Goal: Transaction & Acquisition: Purchase product/service

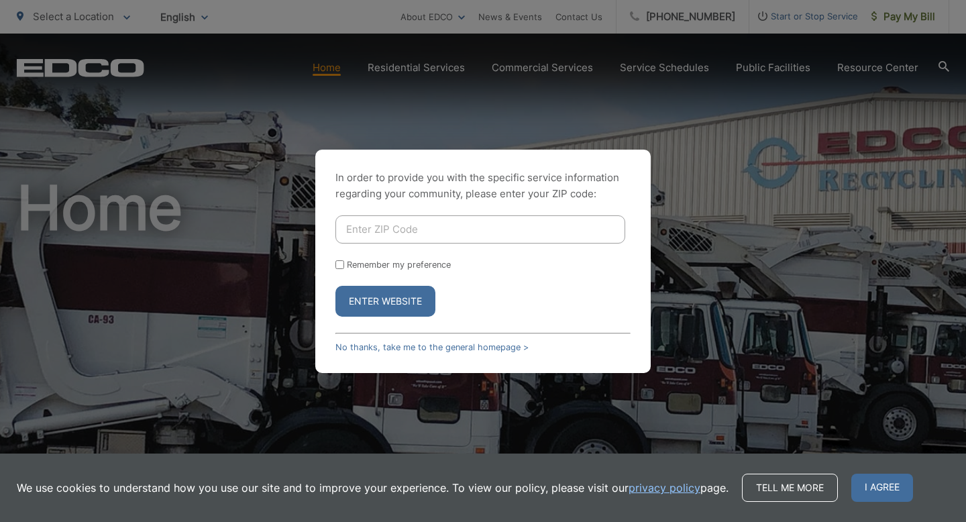
click at [374, 233] on input "Enter ZIP Code" at bounding box center [480, 229] width 290 height 28
type input "92029"
click at [396, 300] on button "Enter Website" at bounding box center [385, 301] width 100 height 31
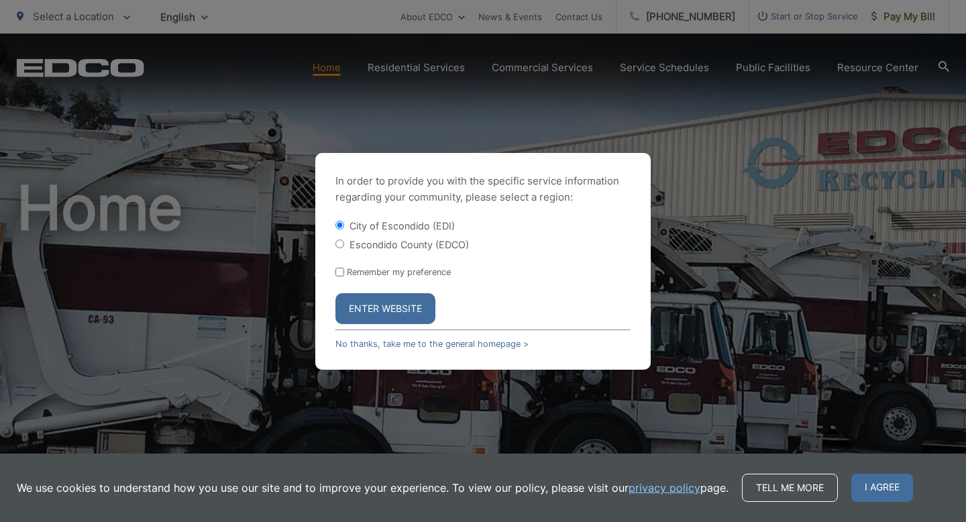
click at [340, 239] on input "Escondido County (EDCO)" at bounding box center [339, 243] width 9 height 9
radio input "true"
click at [394, 304] on button "Enter Website" at bounding box center [385, 308] width 100 height 31
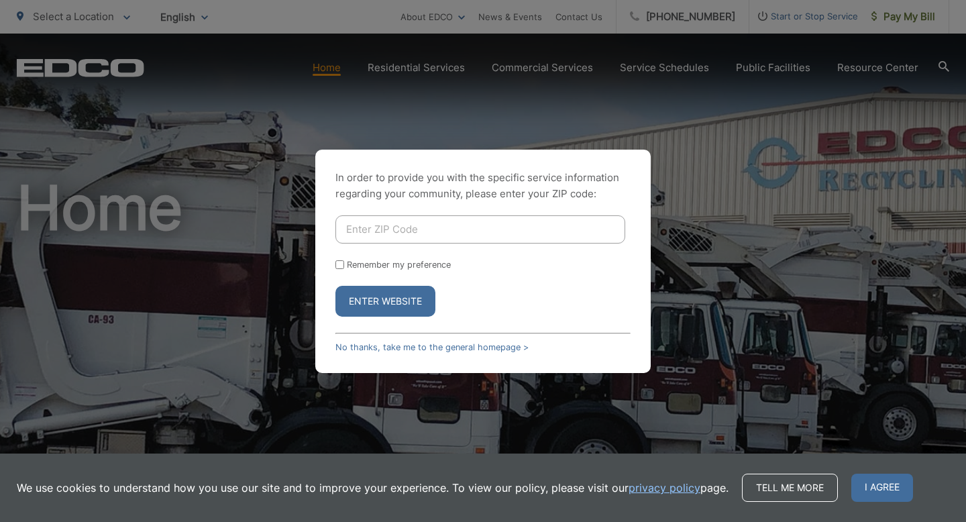
click at [391, 231] on input "Enter ZIP Code" at bounding box center [480, 229] width 290 height 28
type input "92029"
click at [399, 300] on button "Enter Website" at bounding box center [385, 301] width 100 height 31
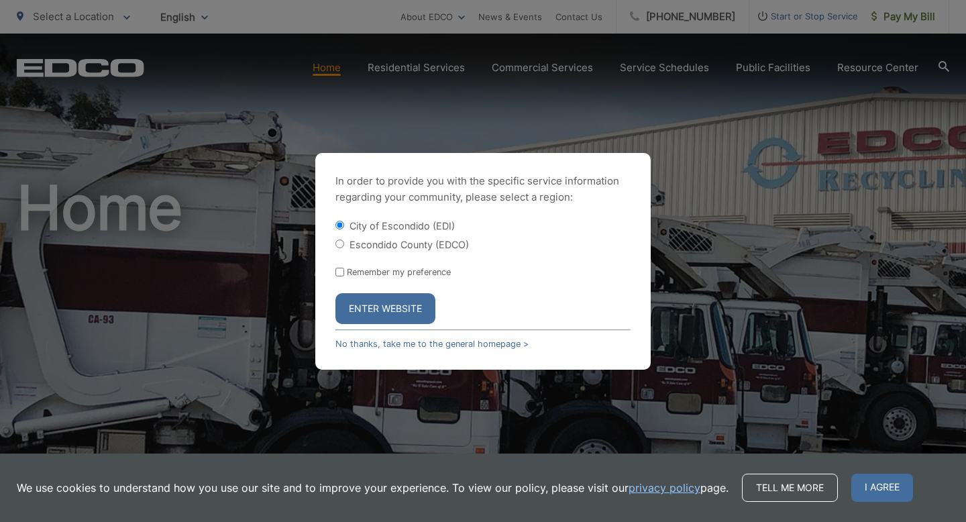
click at [341, 241] on input "Escondido County (EDCO)" at bounding box center [339, 243] width 9 height 9
radio input "true"
click at [341, 270] on input "Remember my preference" at bounding box center [339, 272] width 9 height 9
checkbox input "true"
click at [391, 308] on button "Enter Website" at bounding box center [385, 308] width 100 height 31
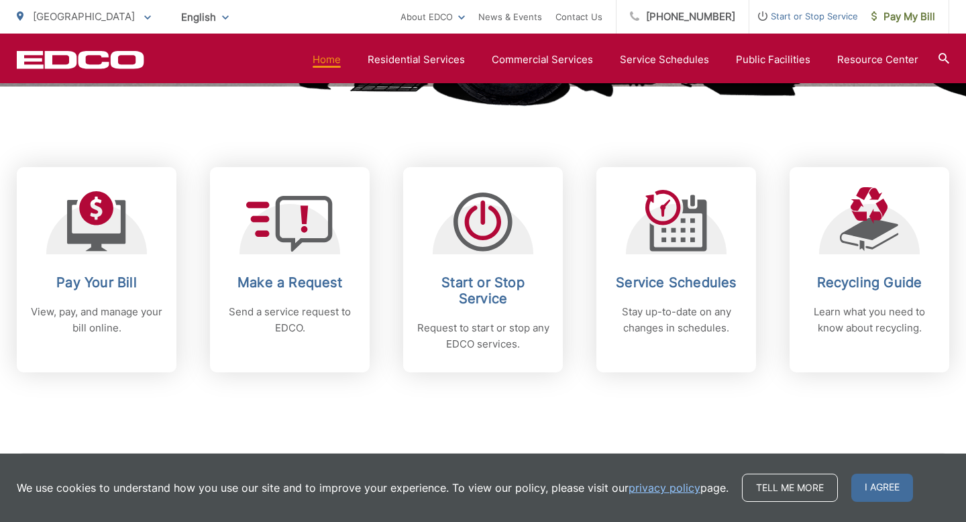
scroll to position [502, 0]
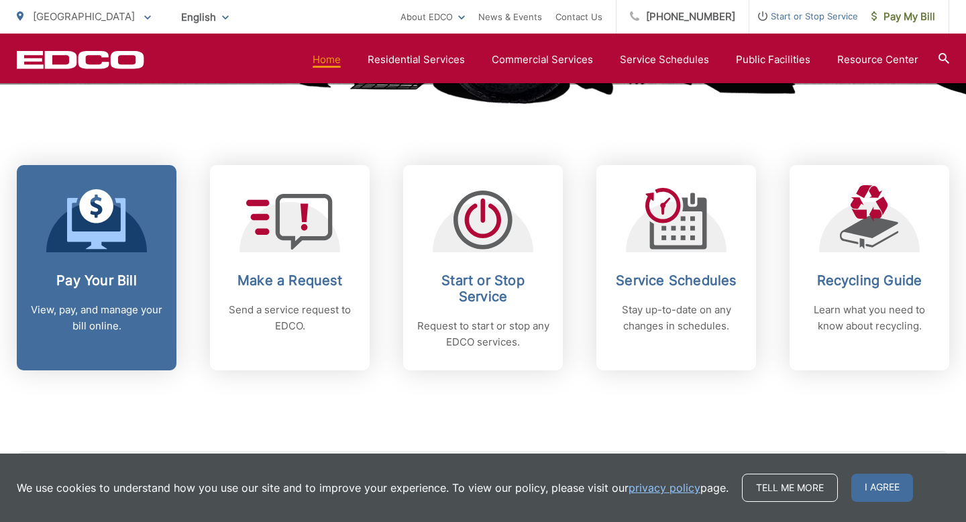
click at [129, 276] on h2 "Pay Your Bill" at bounding box center [96, 280] width 133 height 16
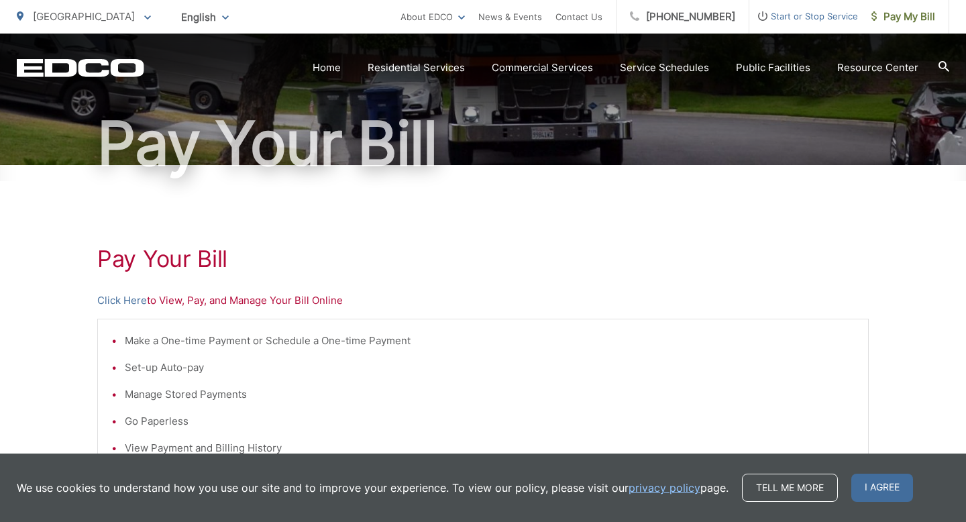
scroll to position [111, 0]
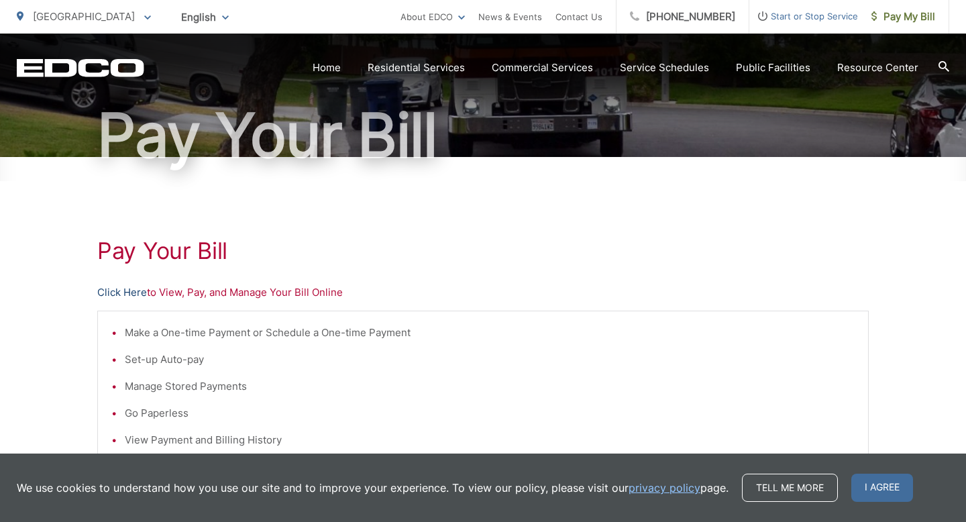
click at [115, 289] on link "Click Here" at bounding box center [122, 292] width 50 height 16
